Goal: Task Accomplishment & Management: Complete application form

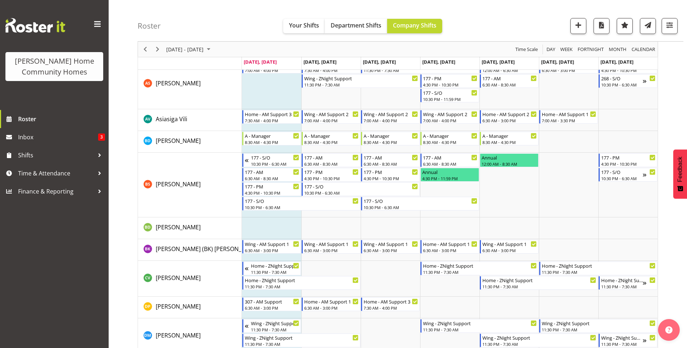
scroll to position [82, 0]
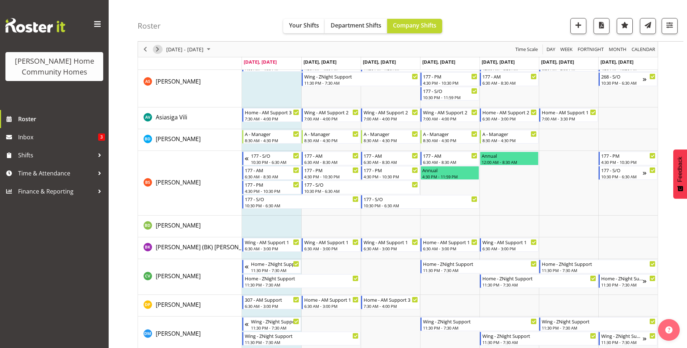
click at [157, 49] on span "Next" at bounding box center [157, 49] width 9 height 9
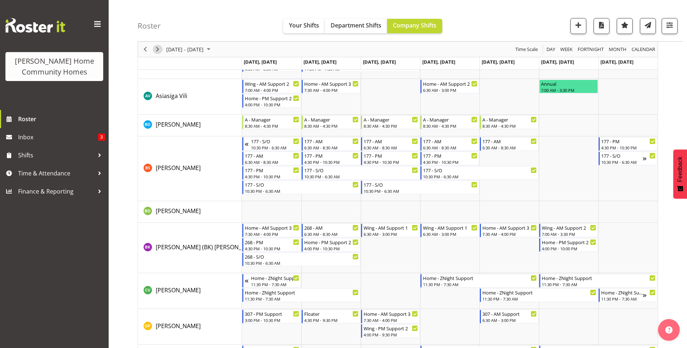
click at [158, 48] on span "Next" at bounding box center [157, 49] width 9 height 9
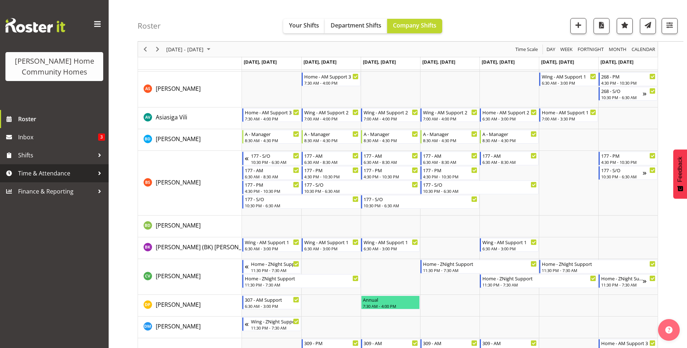
click at [70, 171] on span "Time & Attendance" at bounding box center [56, 173] width 76 height 11
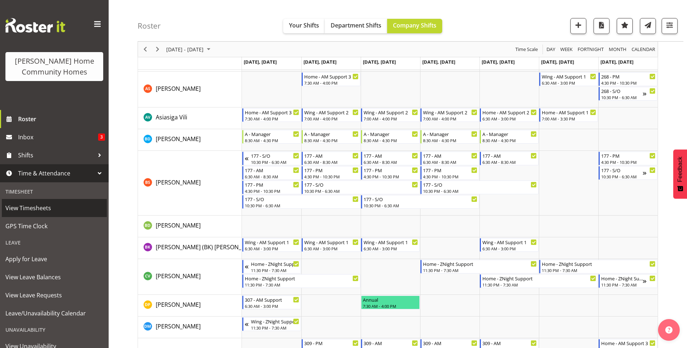
click at [49, 212] on span "View Timesheets" at bounding box center [54, 208] width 98 height 11
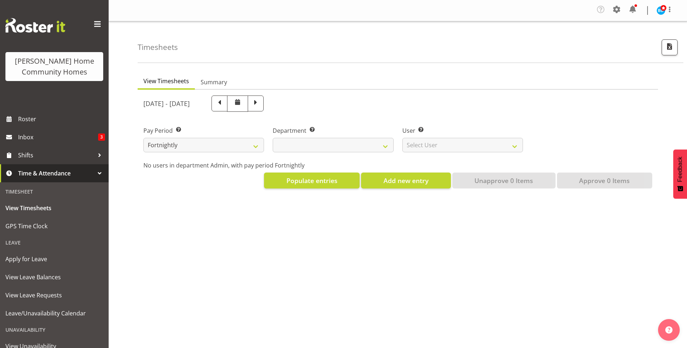
click at [54, 175] on span "Time & Attendance" at bounding box center [56, 173] width 76 height 11
select select
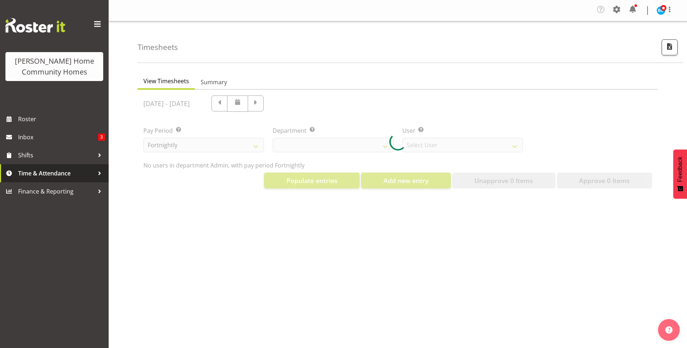
click at [38, 175] on span "Time & Attendance" at bounding box center [56, 173] width 76 height 11
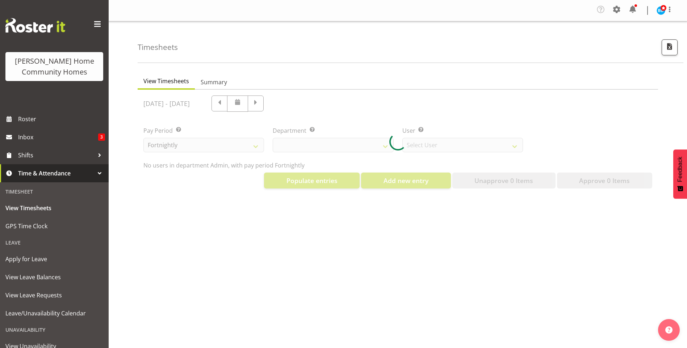
select select "8515"
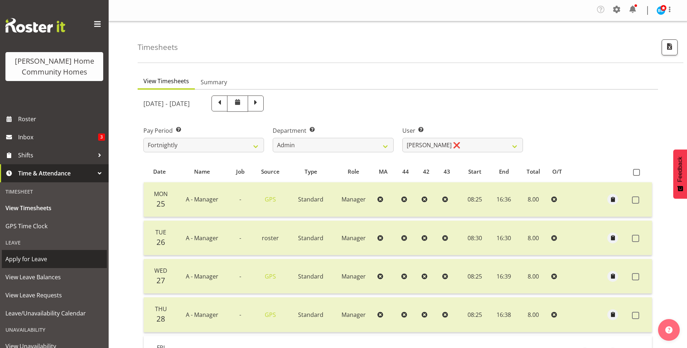
click at [28, 261] on span "Apply for Leave" at bounding box center [54, 259] width 98 height 11
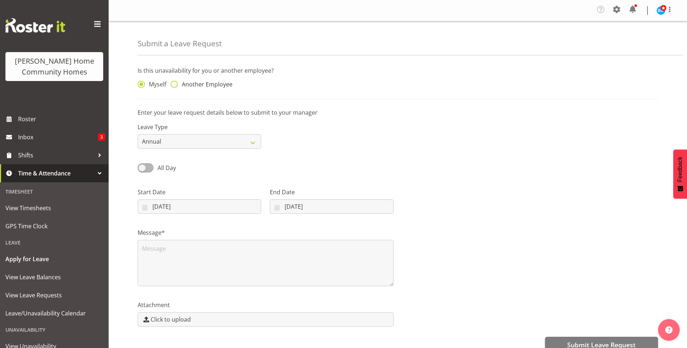
click at [214, 87] on span "Another Employee" at bounding box center [205, 84] width 55 height 7
click at [175, 87] on input "Another Employee" at bounding box center [173, 84] width 5 height 5
radio input "true"
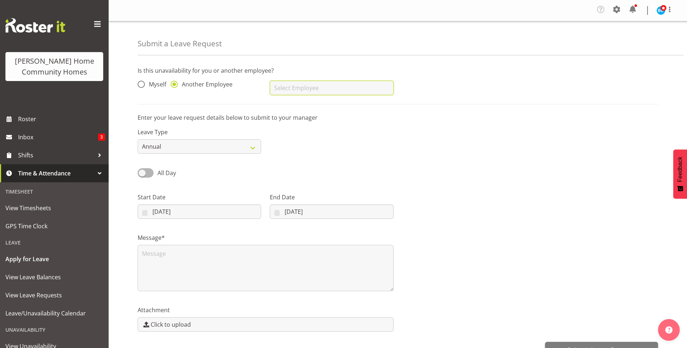
click at [287, 88] on input "text" at bounding box center [331, 88] width 123 height 14
click at [305, 108] on span "[PERSON_NAME]" at bounding box center [298, 106] width 45 height 8
type input "[PERSON_NAME]"
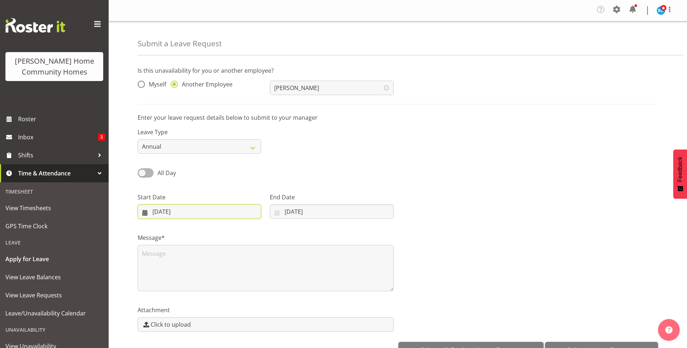
click at [185, 211] on input "01/09/2025" at bounding box center [199, 212] width 123 height 14
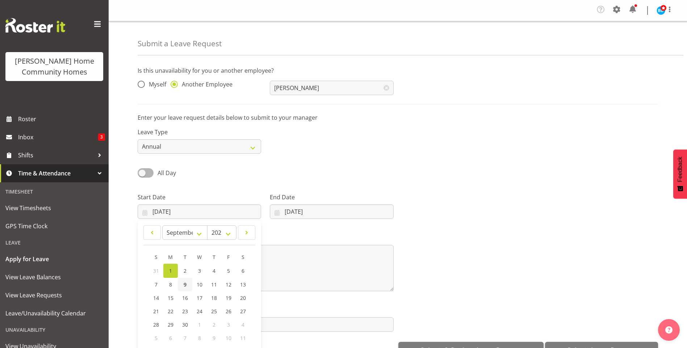
click at [185, 284] on span "9" at bounding box center [185, 284] width 3 height 7
type input "09/09/2025"
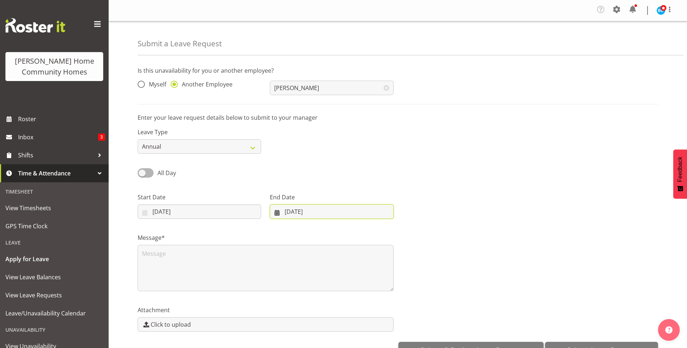
click at [299, 209] on input "01/09/2025" at bounding box center [331, 212] width 123 height 14
click at [325, 298] on span "17" at bounding box center [328, 298] width 6 height 7
type input "17/09/2025"
click at [192, 255] on textarea at bounding box center [266, 268] width 256 height 46
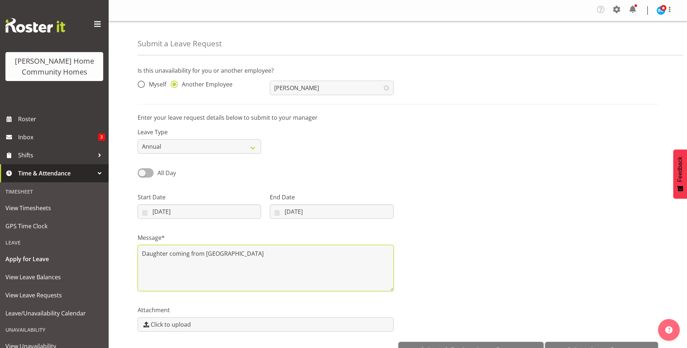
scroll to position [21, 0]
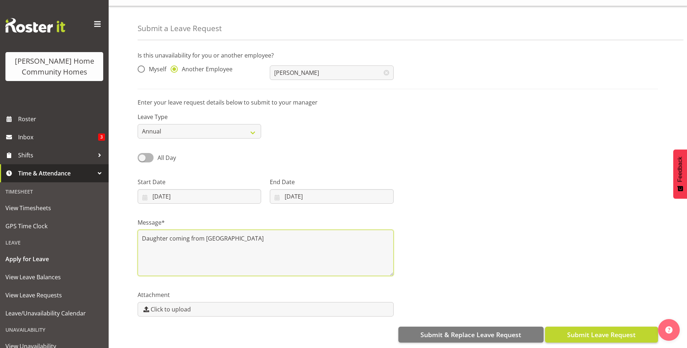
type textarea "Daughter coming from Australia"
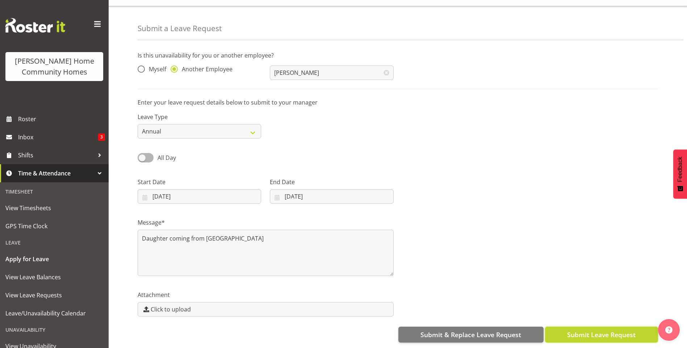
click at [585, 330] on span "Submit Leave Request" at bounding box center [601, 334] width 68 height 9
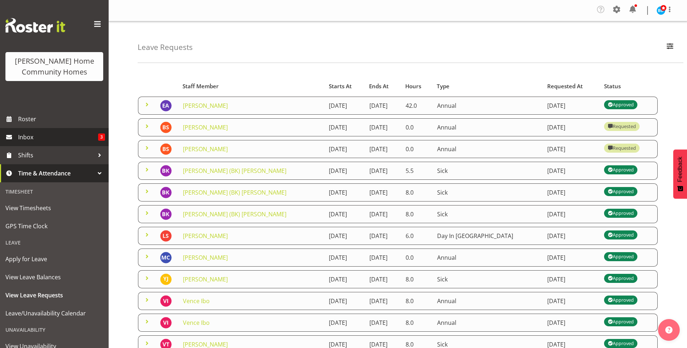
click at [62, 136] on span "Inbox" at bounding box center [58, 137] width 80 height 11
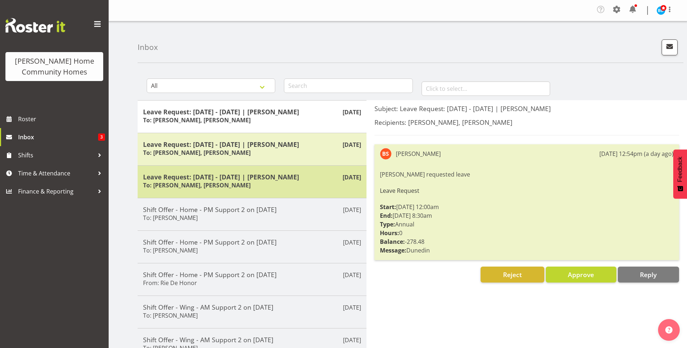
click at [238, 182] on h6 "To: Barbara Dunlop, Kirsty Crossley" at bounding box center [197, 185] width 108 height 7
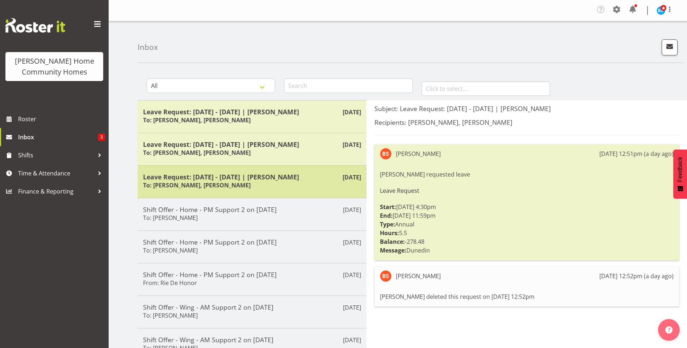
click at [232, 180] on h5 "Leave Request: [DATE] - [DATE] | [PERSON_NAME]" at bounding box center [252, 177] width 218 height 8
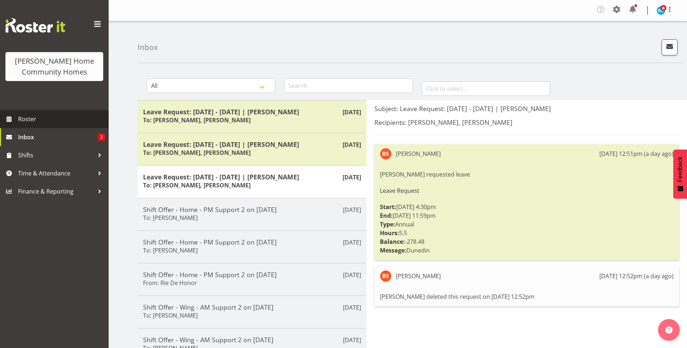
click at [86, 124] on span "Roster" at bounding box center [61, 119] width 87 height 11
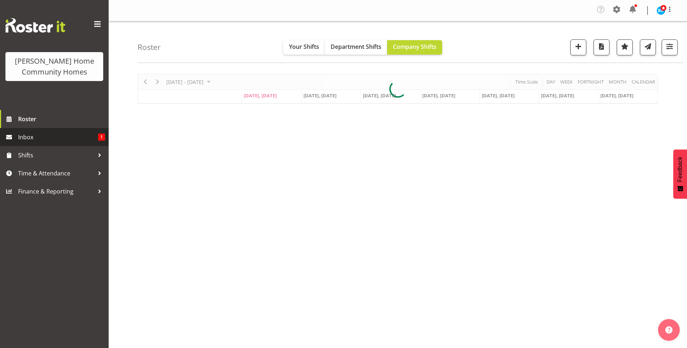
drag, startPoint x: 52, startPoint y: 136, endPoint x: 68, endPoint y: 136, distance: 16.7
click at [51, 136] on span "Inbox" at bounding box center [58, 137] width 80 height 11
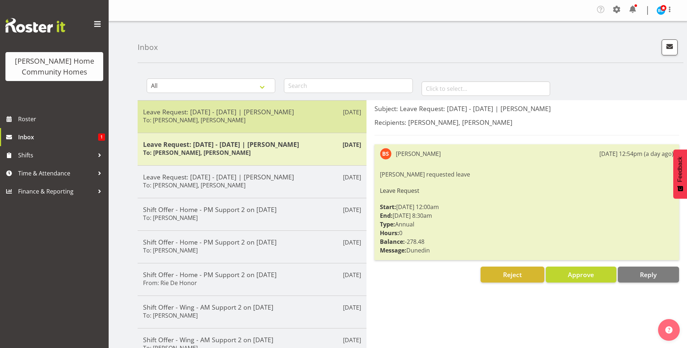
click at [219, 112] on h5 "Leave Request: [DATE] - [DATE] | [PERSON_NAME]" at bounding box center [252, 112] width 218 height 8
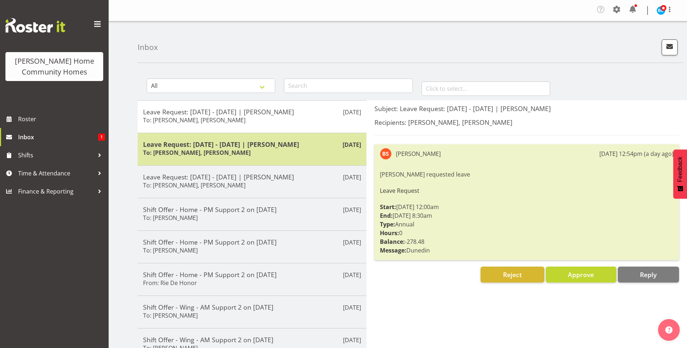
drag, startPoint x: 219, startPoint y: 112, endPoint x: 266, endPoint y: 161, distance: 68.1
click at [266, 161] on div "[DATE] Leave Request: [DATE] - [DATE] | [PERSON_NAME] To: [PERSON_NAME], [PERSO…" at bounding box center [252, 149] width 229 height 33
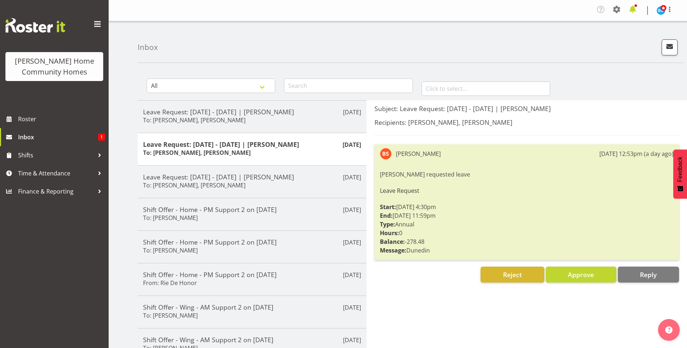
click at [631, 6] on span at bounding box center [633, 10] width 12 height 12
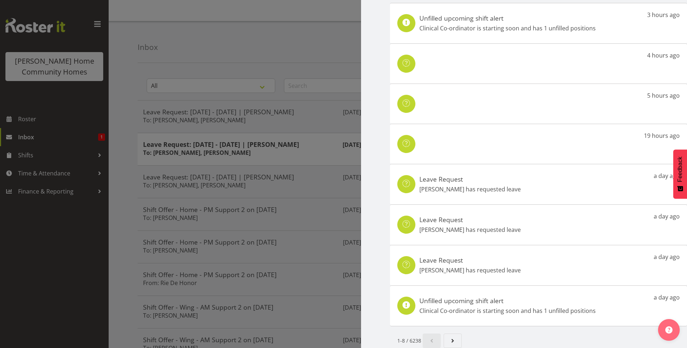
scroll to position [50, 0]
click at [527, 252] on div "Leave Request Billie Sothern has requested leave a day ago" at bounding box center [538, 265] width 297 height 41
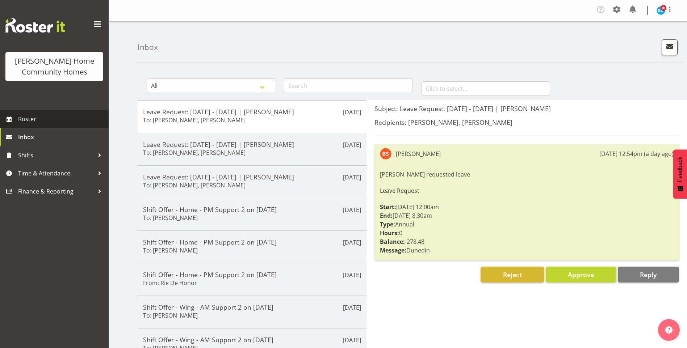
click at [72, 113] on link "Roster" at bounding box center [54, 119] width 109 height 18
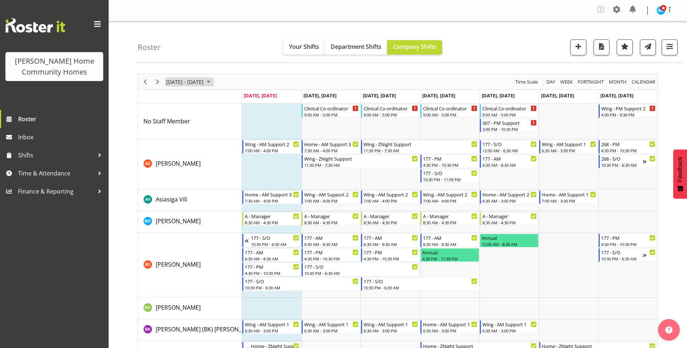
click at [213, 82] on span "September 01 - 07, 2025" at bounding box center [208, 81] width 9 height 9
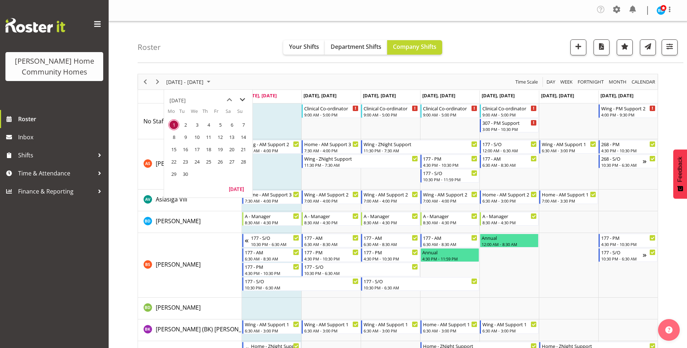
click at [244, 102] on span "next month" at bounding box center [242, 99] width 13 height 13
click at [173, 153] on span "13" at bounding box center [173, 149] width 11 height 11
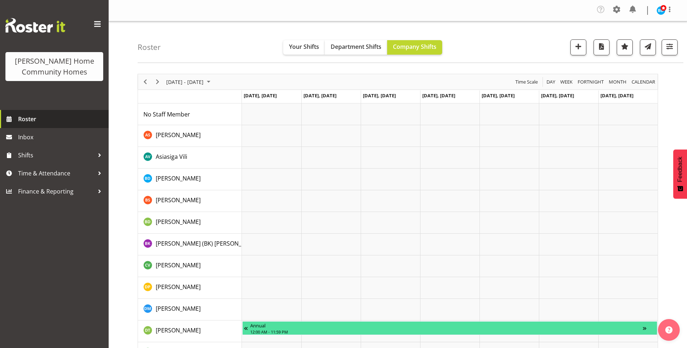
click at [70, 124] on span "Roster" at bounding box center [61, 119] width 87 height 11
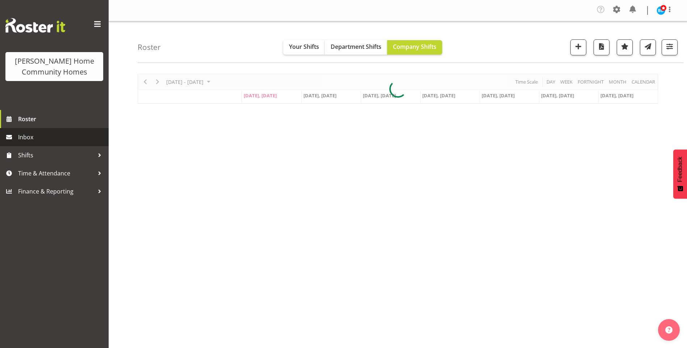
click at [69, 139] on span "Inbox" at bounding box center [61, 137] width 87 height 11
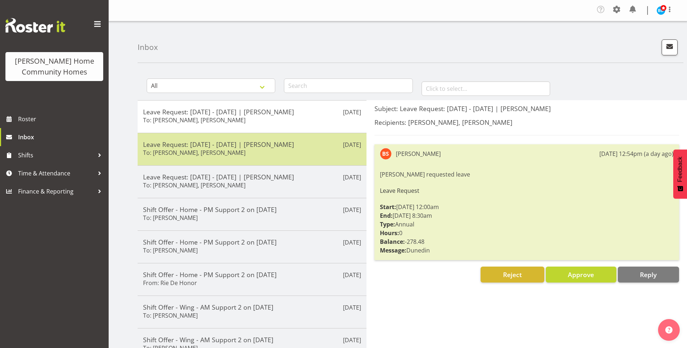
click at [273, 155] on div "Leave Request: [DATE] - [DATE] | [PERSON_NAME] To: [PERSON_NAME], [PERSON_NAME]" at bounding box center [252, 149] width 218 height 18
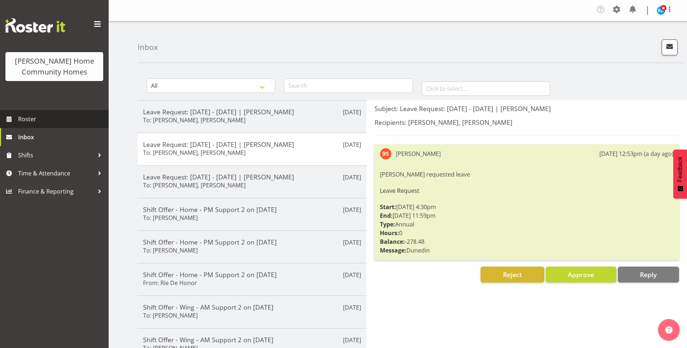
click at [61, 119] on span "Roster" at bounding box center [61, 119] width 87 height 11
